Goal: Task Accomplishment & Management: Manage account settings

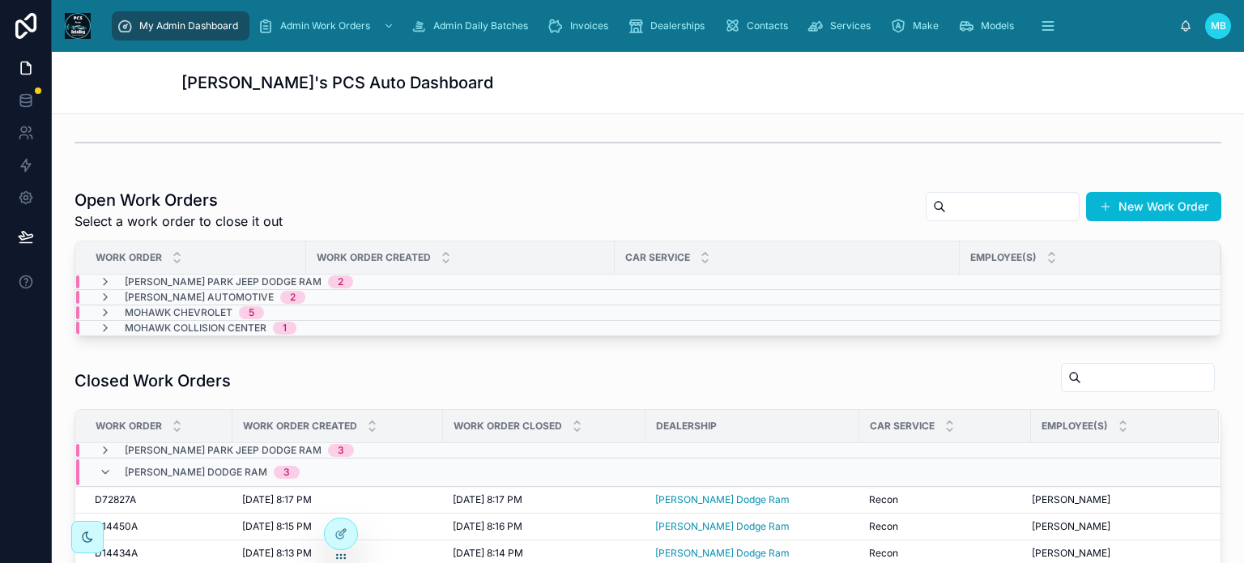
scroll to position [307, 0]
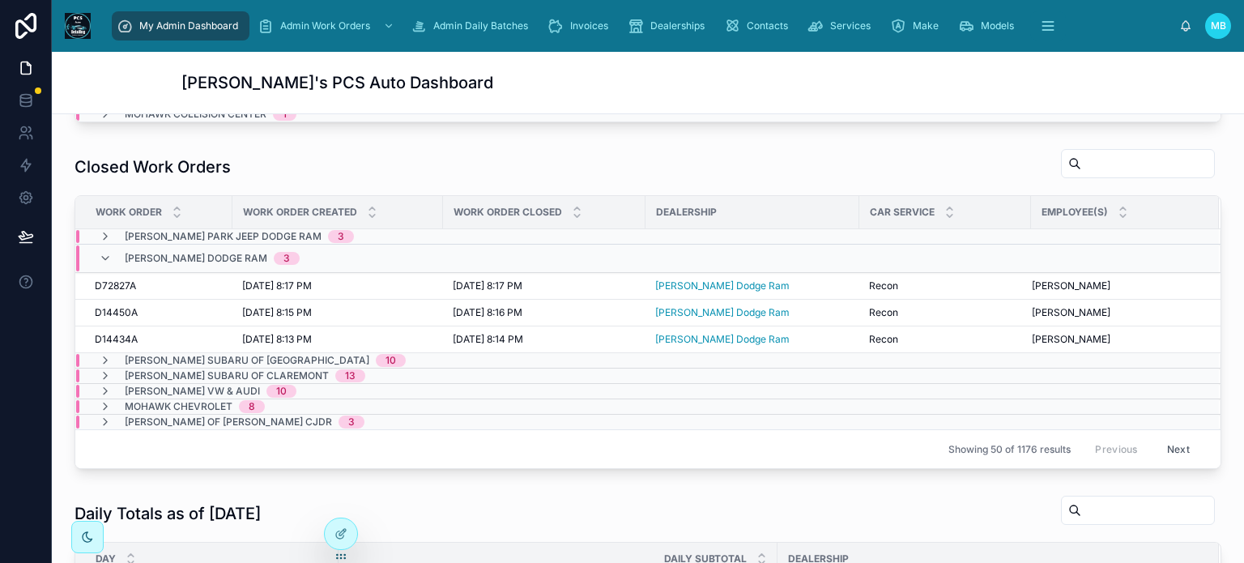
scroll to position [505, 0]
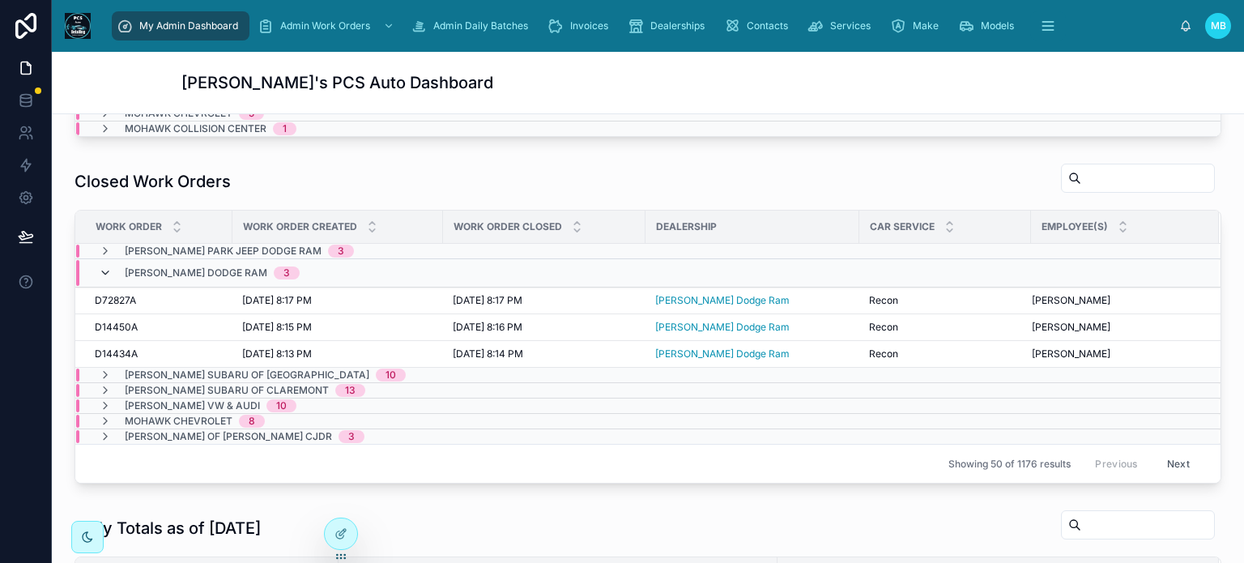
click at [104, 271] on icon at bounding box center [105, 273] width 13 height 13
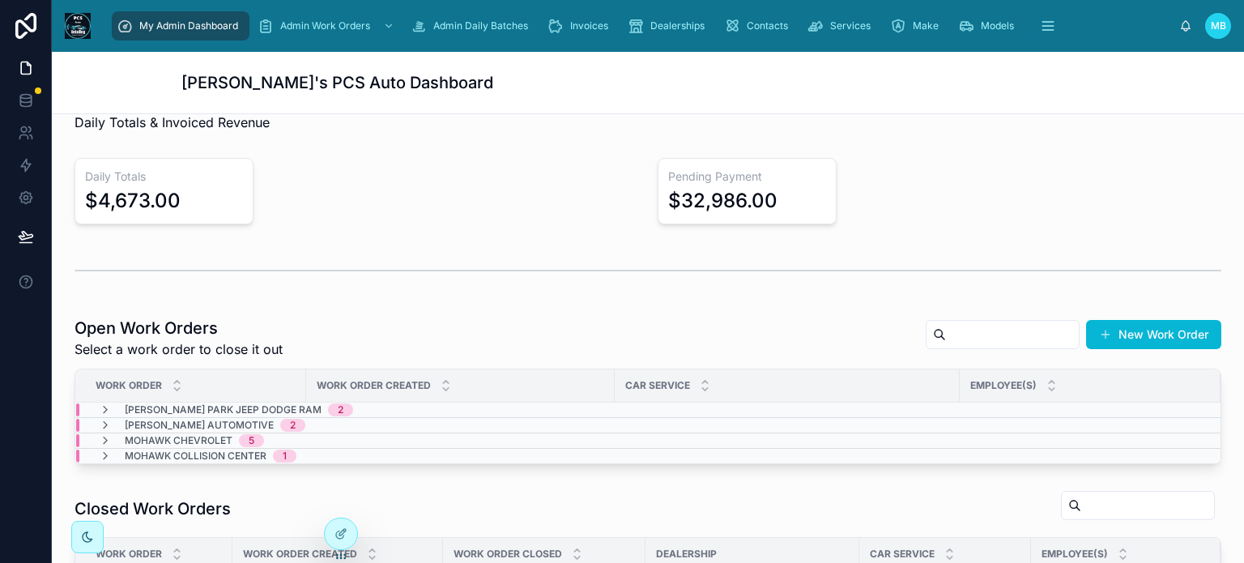
scroll to position [324, 0]
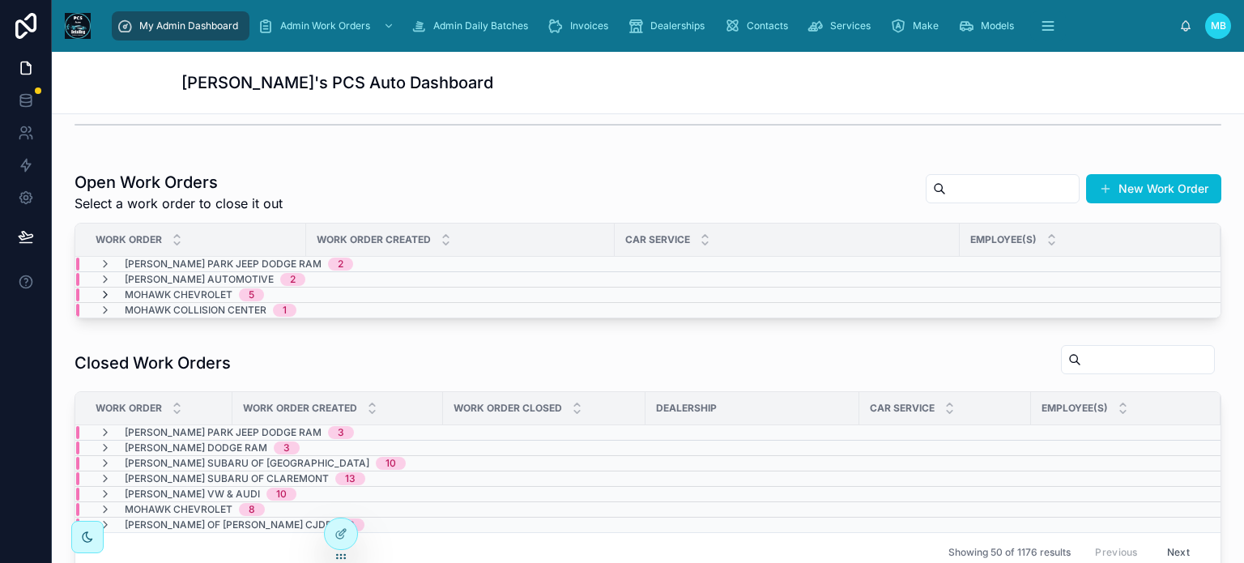
click at [106, 292] on icon at bounding box center [105, 294] width 13 height 13
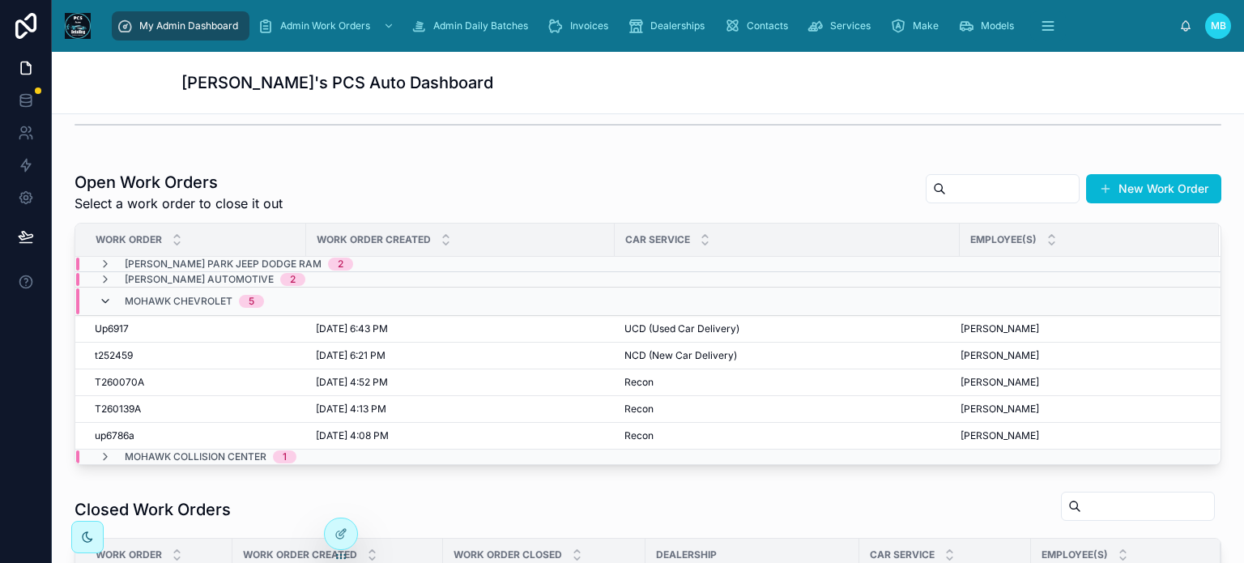
click at [102, 299] on icon at bounding box center [105, 301] width 13 height 13
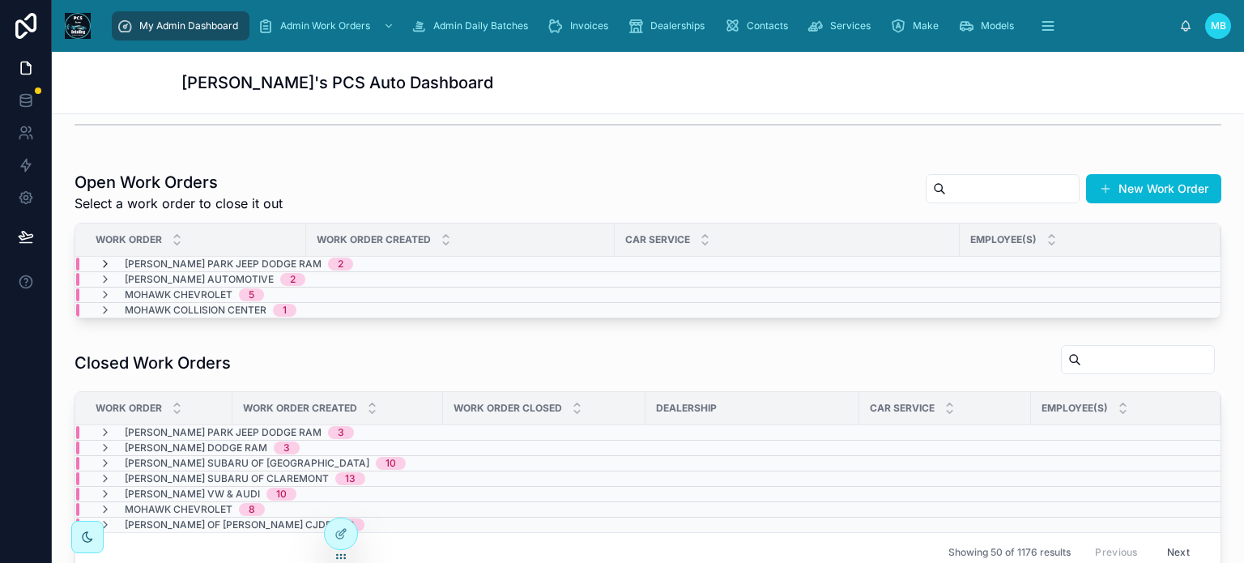
click at [105, 259] on icon at bounding box center [105, 264] width 13 height 13
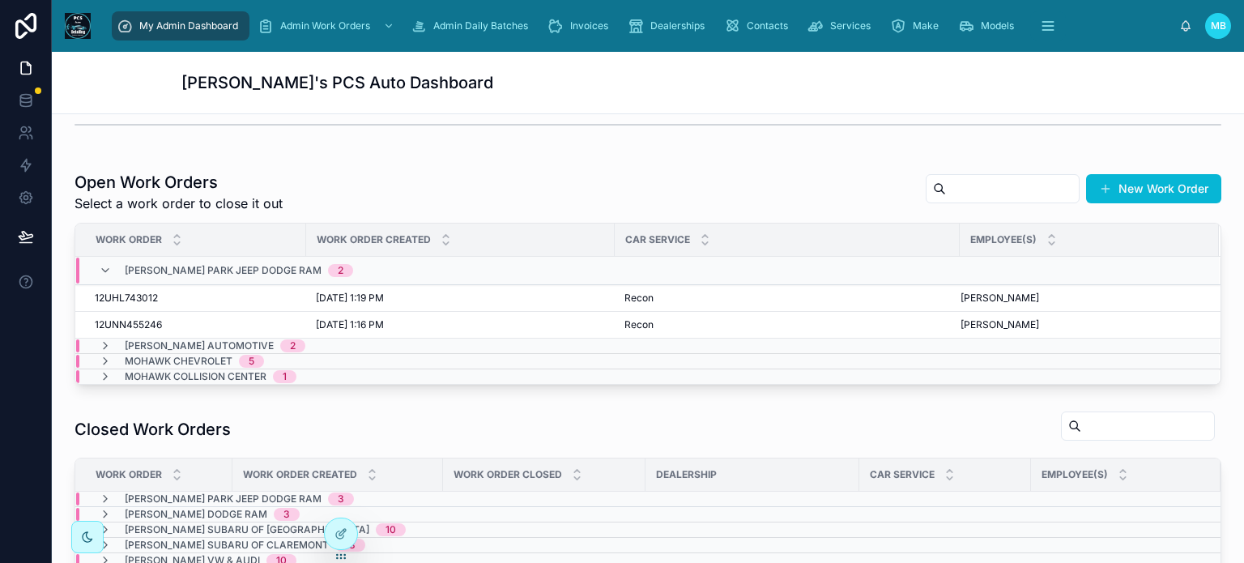
click at [105, 259] on div "Clifton Park Jeep Dodge Ram 2" at bounding box center [226, 271] width 254 height 26
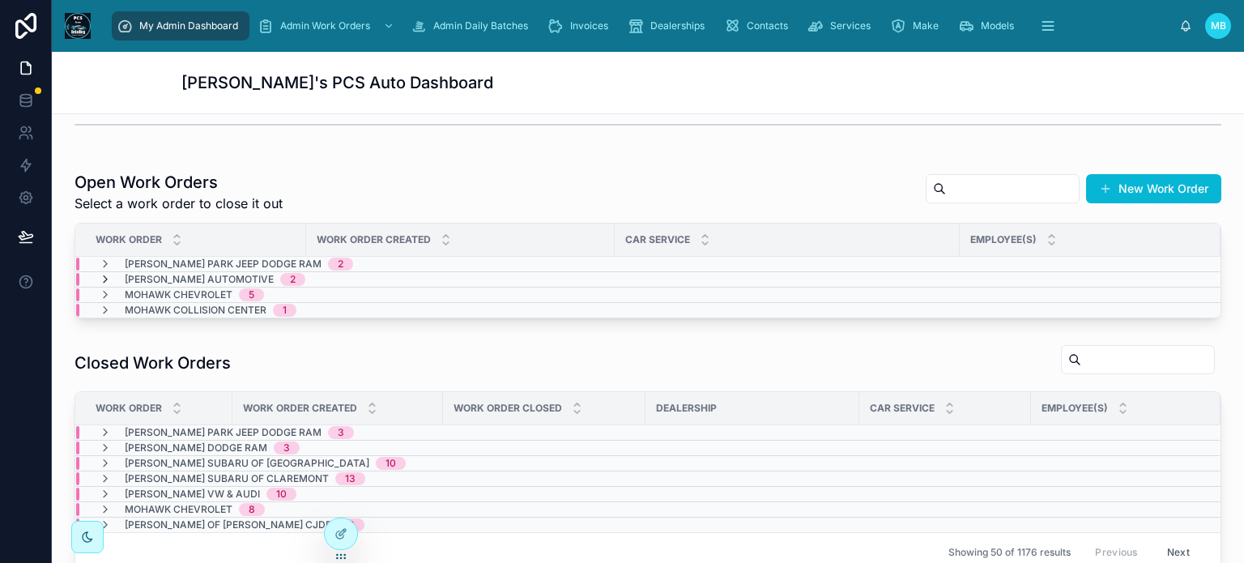
click at [104, 278] on icon at bounding box center [105, 279] width 13 height 13
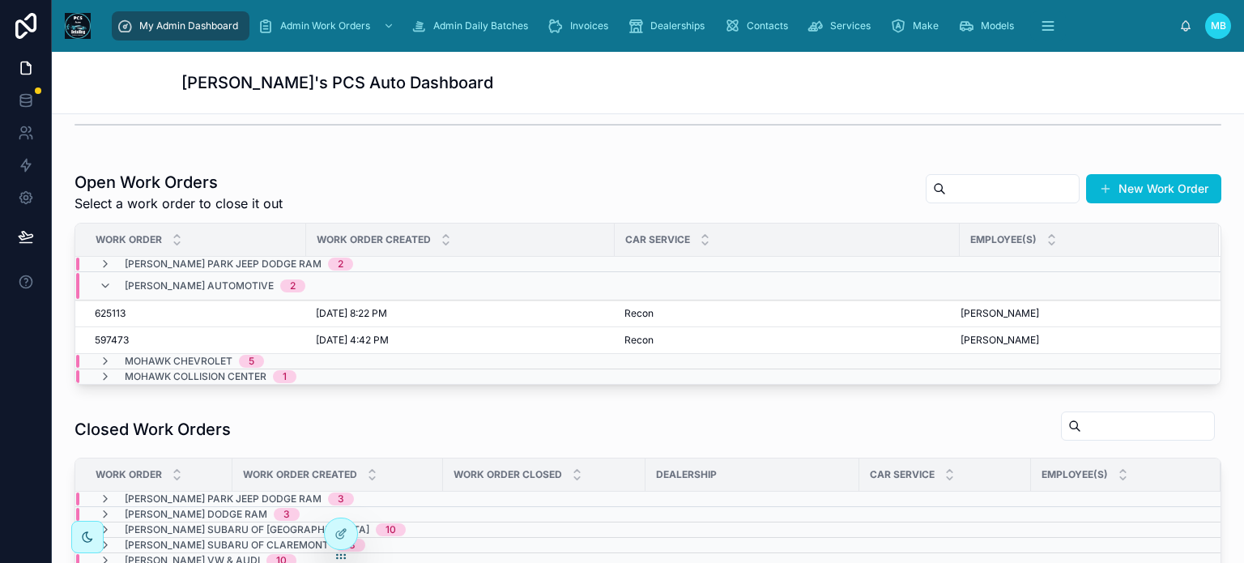
click at [104, 279] on icon at bounding box center [105, 285] width 13 height 13
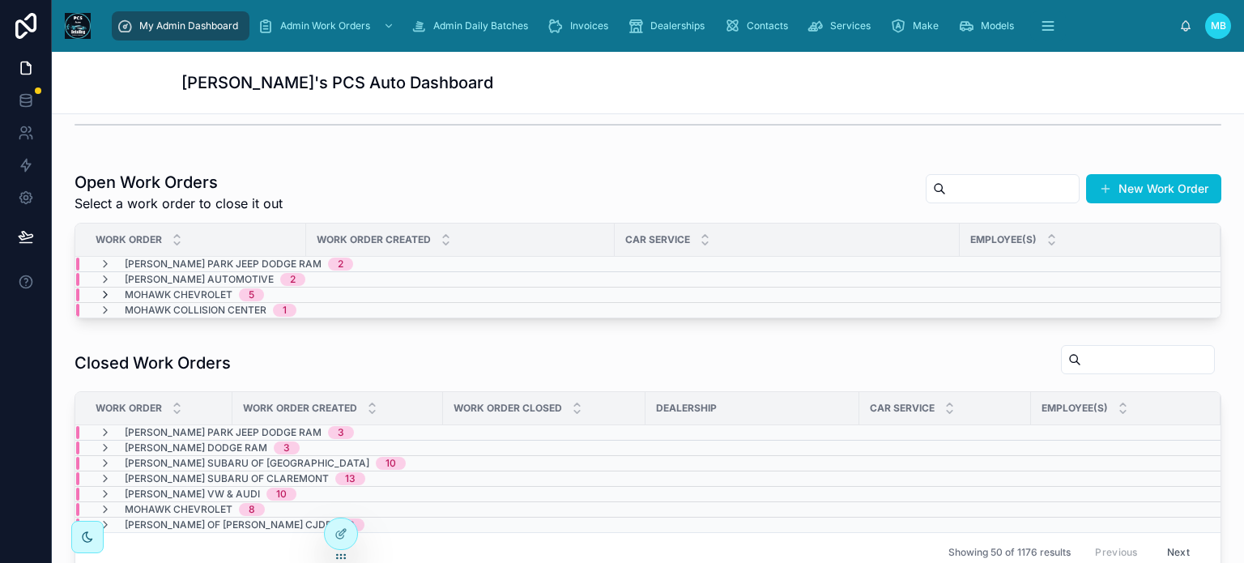
click at [104, 290] on icon at bounding box center [105, 294] width 13 height 13
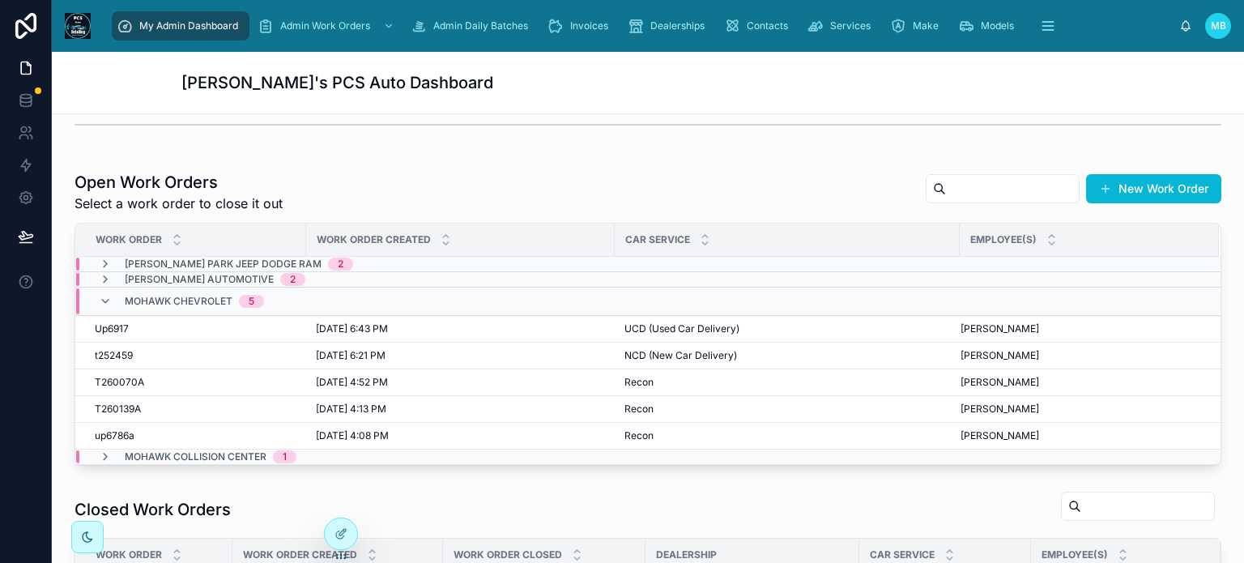
click at [104, 290] on div "Mohawk Chevrolet 5" at bounding box center [181, 301] width 165 height 26
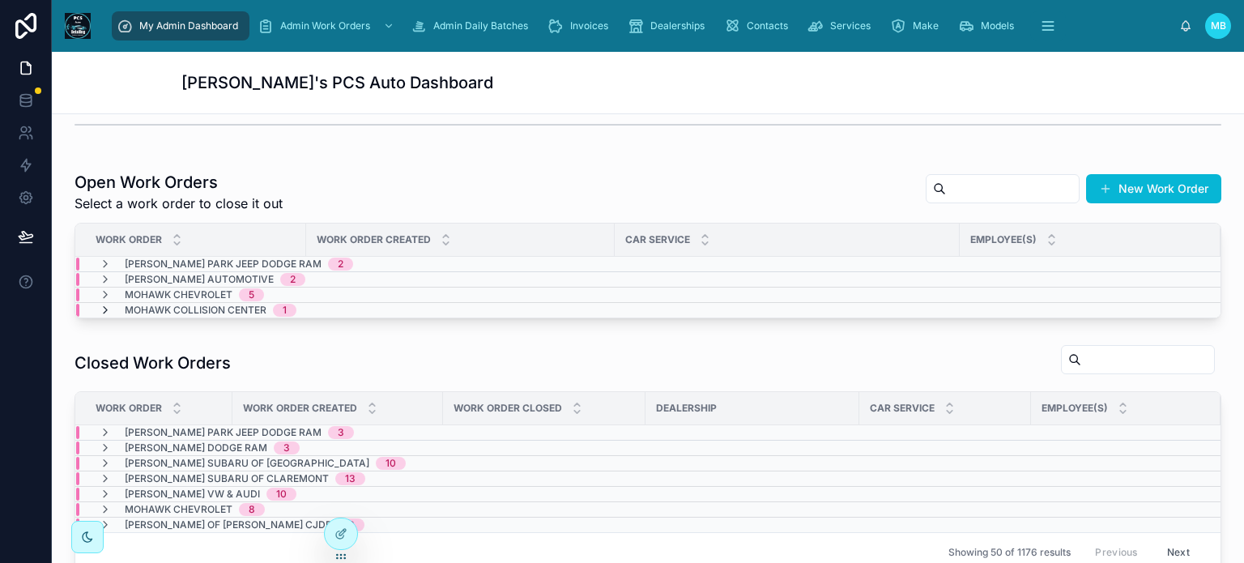
click at [104, 304] on icon at bounding box center [105, 310] width 13 height 13
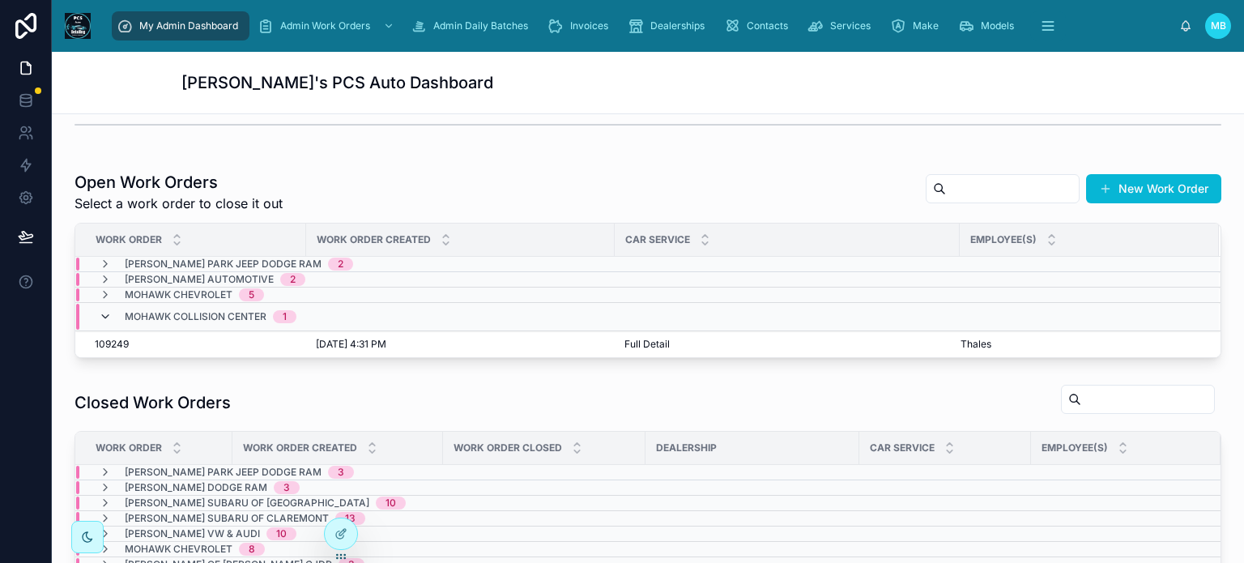
click at [104, 310] on icon at bounding box center [105, 316] width 13 height 13
